Goal: Task Accomplishment & Management: Use online tool/utility

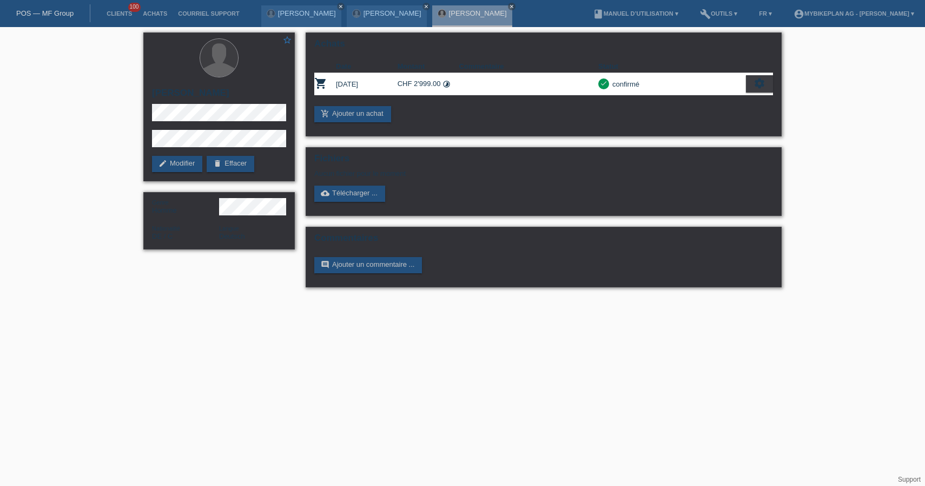
click at [64, 16] on link "POS — MF Group" at bounding box center [44, 13] width 57 height 8
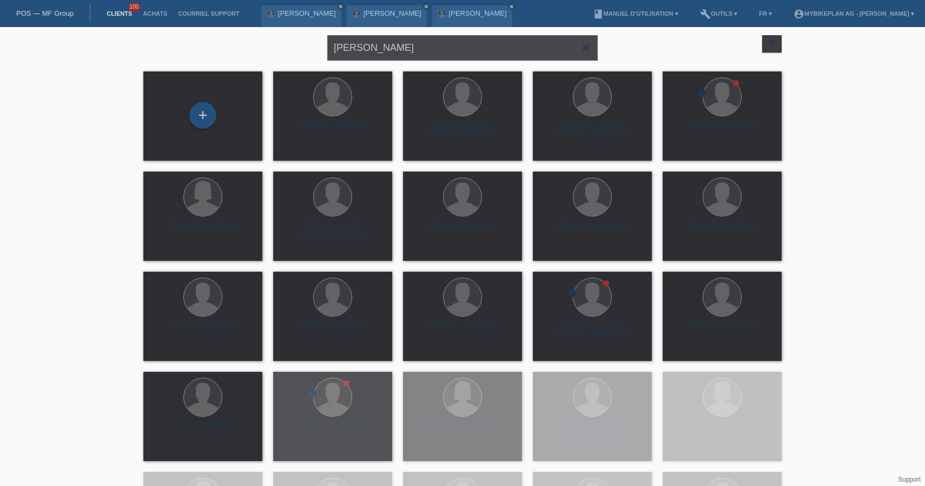
click at [443, 50] on input "[PERSON_NAME]" at bounding box center [462, 47] width 270 height 25
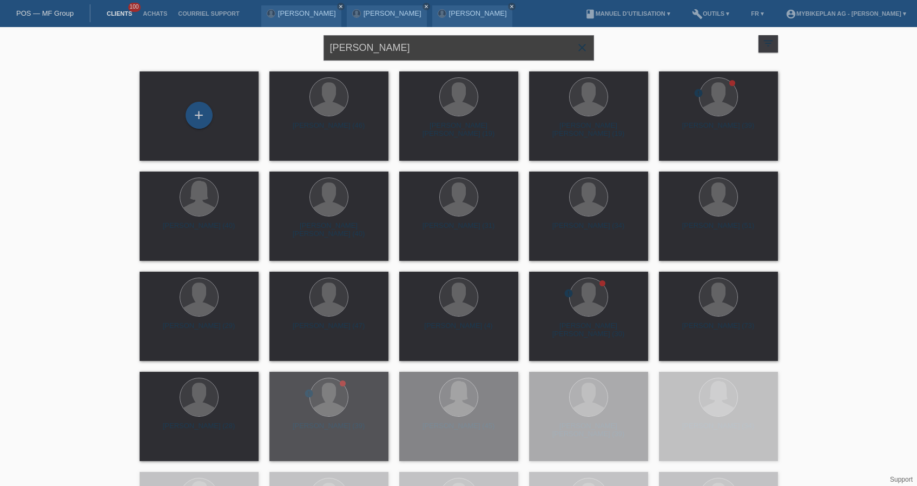
click at [443, 50] on input "[PERSON_NAME]" at bounding box center [458, 47] width 270 height 25
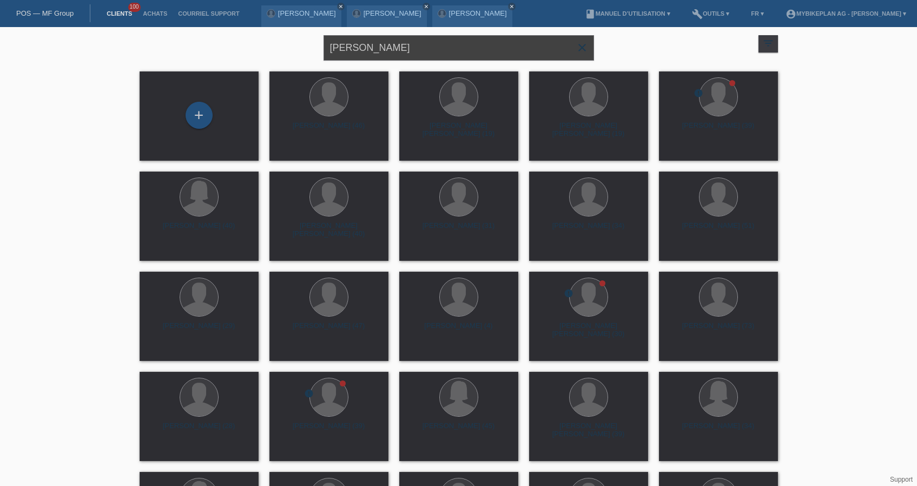
click at [443, 50] on input "[PERSON_NAME]" at bounding box center [458, 47] width 270 height 25
paste input "[DATE][PERSON_NAME]"
type input "[DATE][PERSON_NAME]"
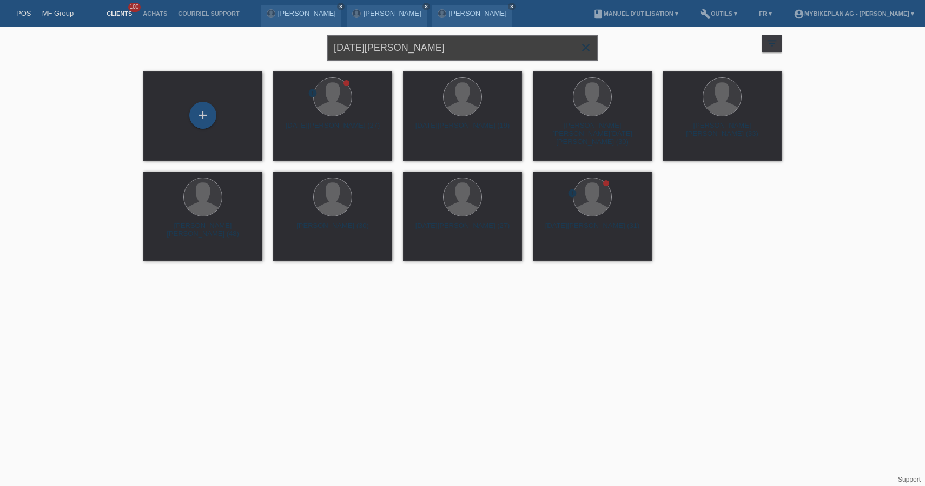
click at [399, 49] on input "[DATE][PERSON_NAME]" at bounding box center [462, 47] width 270 height 25
click at [341, 129] on div "[DATE][PERSON_NAME] (27)" at bounding box center [333, 130] width 102 height 17
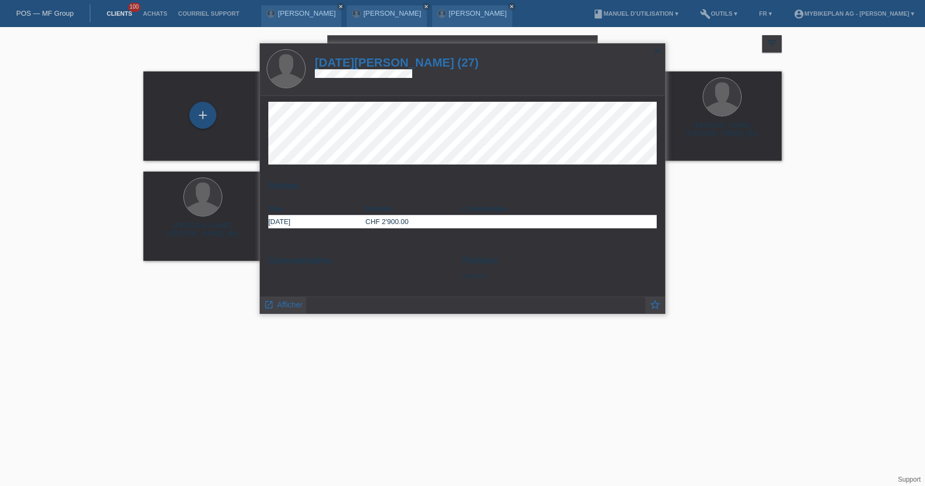
click at [372, 66] on h1 "[DATE][PERSON_NAME] (27)" at bounding box center [397, 63] width 164 height 14
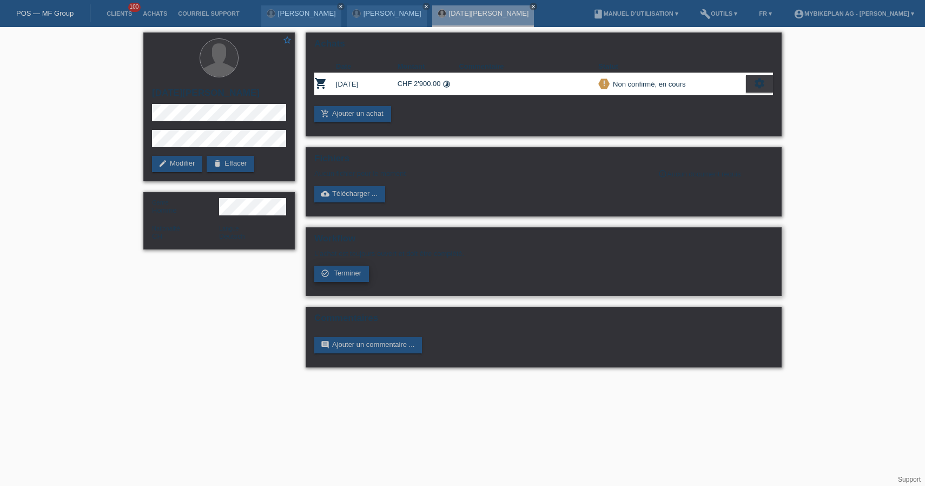
click at [348, 277] on span "Terminer" at bounding box center [348, 273] width 28 height 8
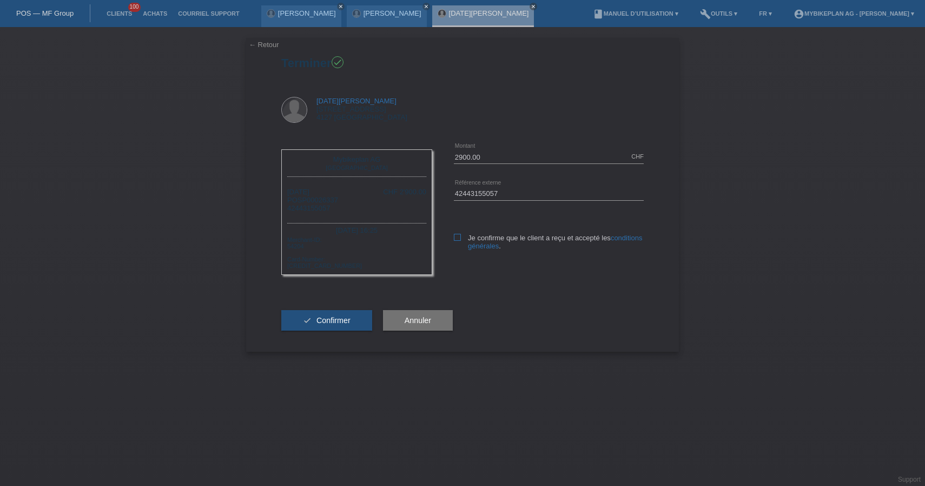
click at [454, 237] on div "2900.00 CHF error Montant 42443155057 error" at bounding box center [537, 204] width 211 height 132
click at [298, 327] on button "check Confirmer" at bounding box center [326, 320] width 91 height 21
click at [452, 238] on div "2900.00 CHF error Montant 42443155057 error" at bounding box center [537, 204] width 211 height 132
click at [455, 239] on icon at bounding box center [457, 237] width 7 height 7
click at [455, 239] on input "Je confirme que le client a reçu et accepté les conditions générales ." at bounding box center [457, 237] width 7 height 7
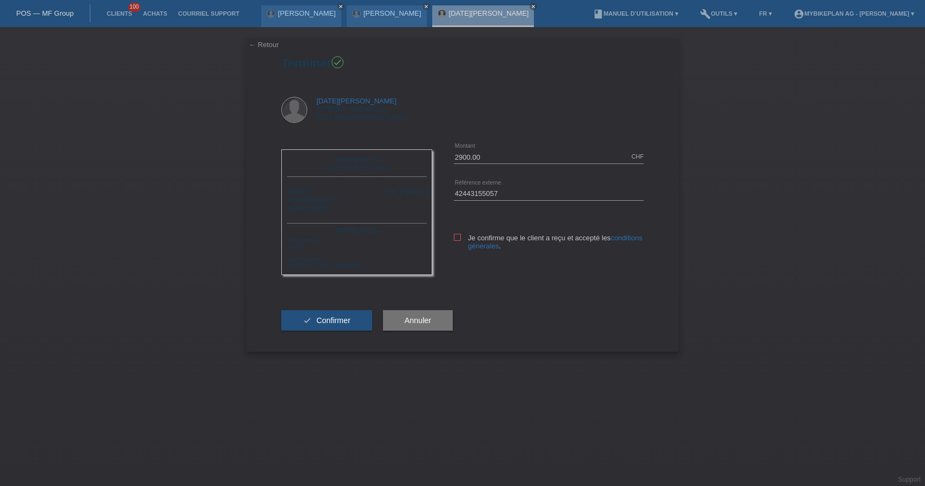
checkbox input "true"
click at [352, 320] on button "check Confirmer" at bounding box center [326, 320] width 91 height 21
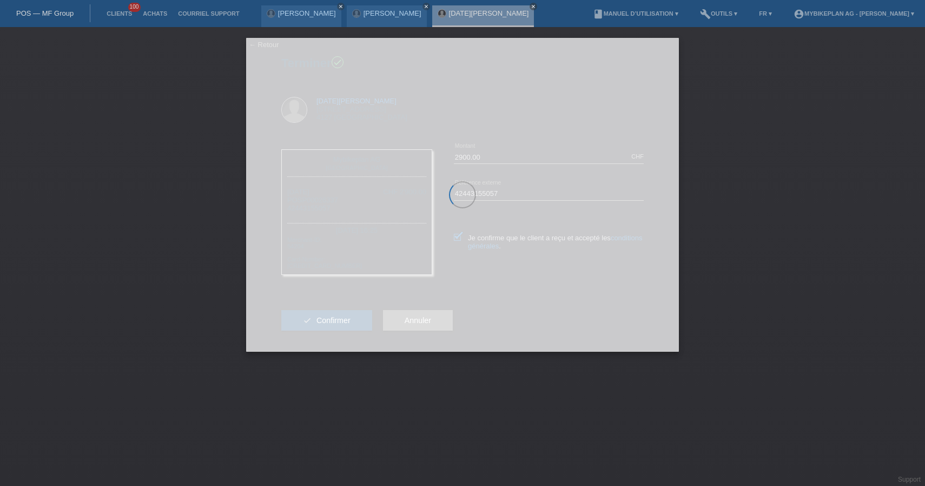
click at [348, 328] on div at bounding box center [462, 195] width 433 height 314
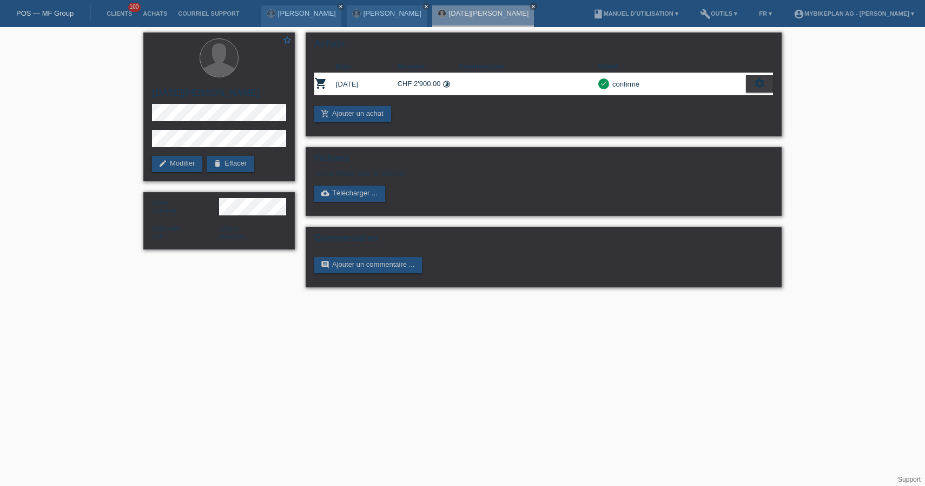
click at [47, 14] on link "POS — MF Group" at bounding box center [44, 13] width 57 height 8
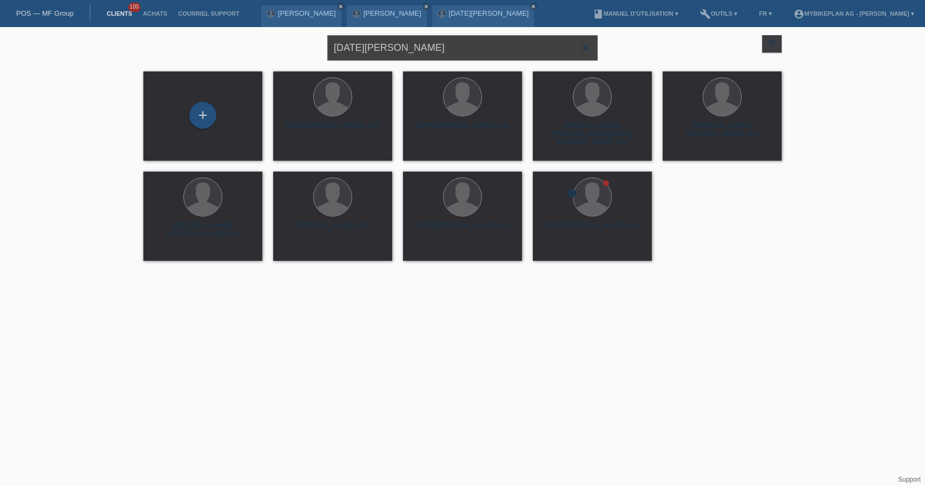
click at [419, 51] on input "[DATE][PERSON_NAME]" at bounding box center [462, 47] width 270 height 25
paste input "[PERSON_NAME]"
type input "[PERSON_NAME]"
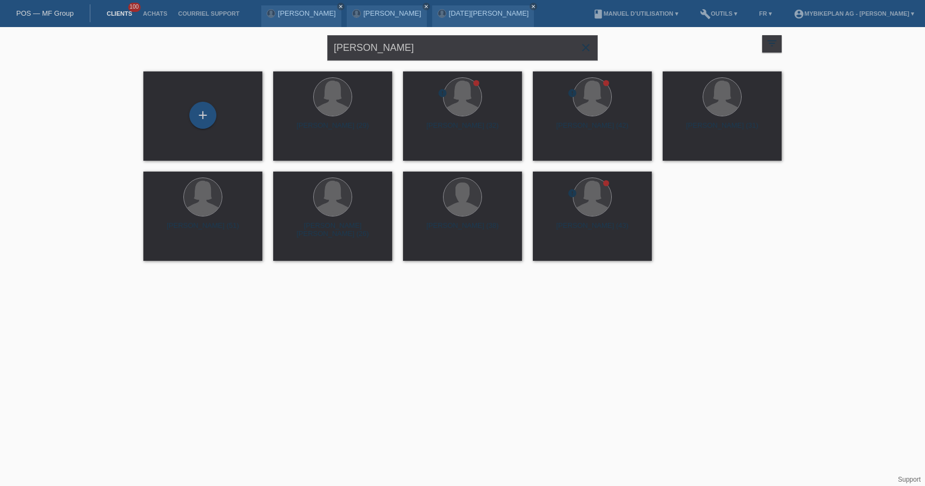
click at [781, 266] on html "POS — MF Group Clients 100 Achats Courriel Support Gabriel Knörr close close cl…" at bounding box center [462, 133] width 925 height 266
click at [467, 125] on div "Tatjana Recher (32)" at bounding box center [463, 130] width 102 height 17
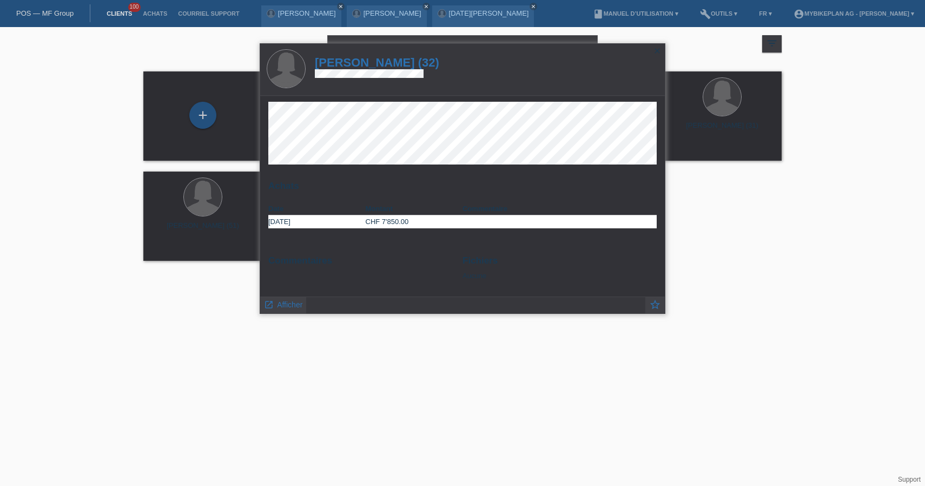
click at [399, 63] on h1 "Tatjana Recher (32)" at bounding box center [377, 63] width 124 height 14
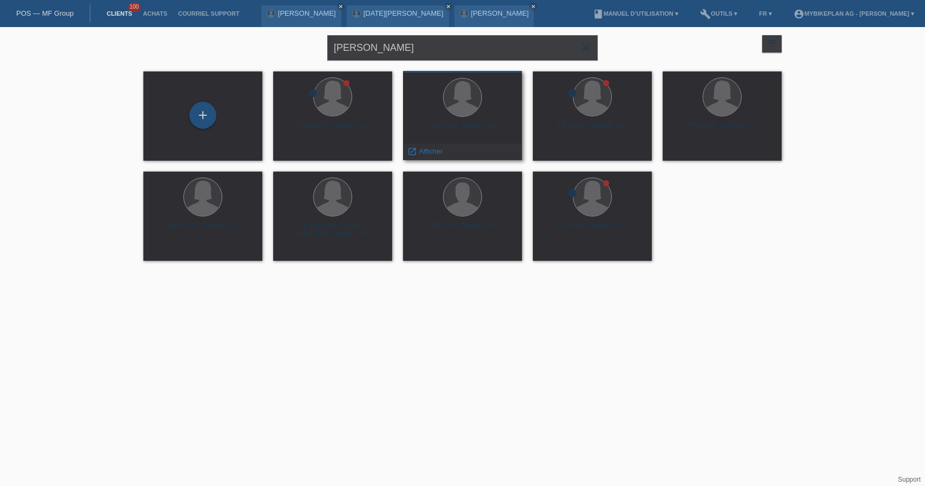
click at [469, 128] on div "[PERSON_NAME] (29)" at bounding box center [463, 130] width 102 height 17
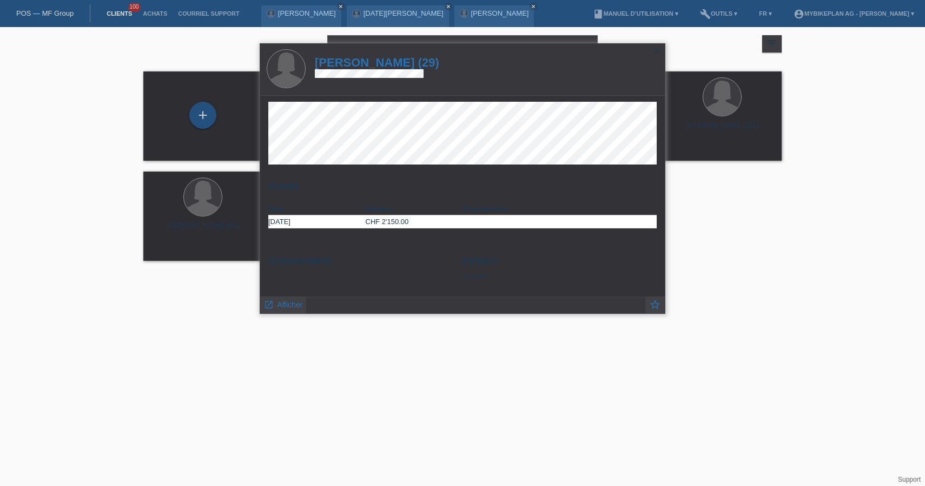
click at [380, 64] on h1 "[PERSON_NAME] (29)" at bounding box center [377, 63] width 124 height 14
